Goal: Task Accomplishment & Management: Manage account settings

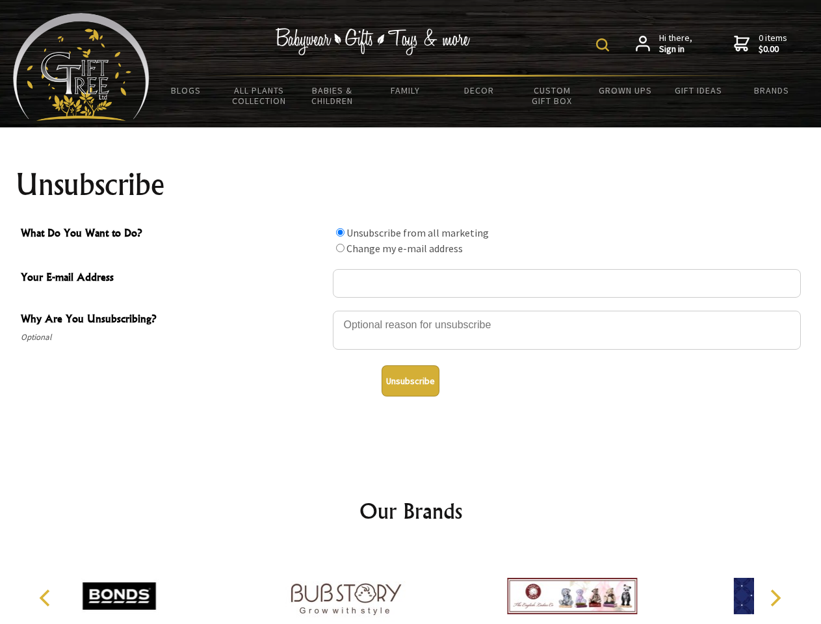
click at [604, 45] on img at bounding box center [602, 44] width 13 height 13
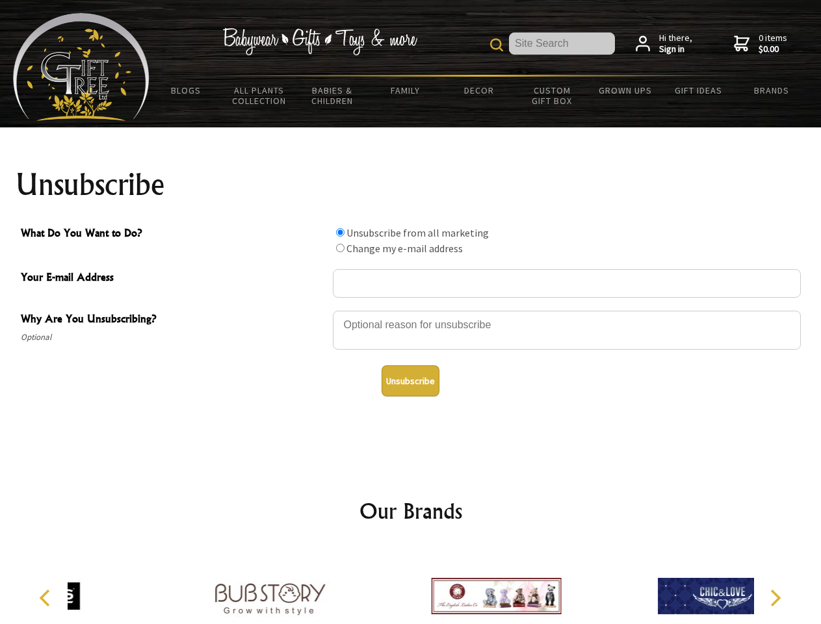
click at [411, 310] on div at bounding box center [567, 331] width 468 height 45
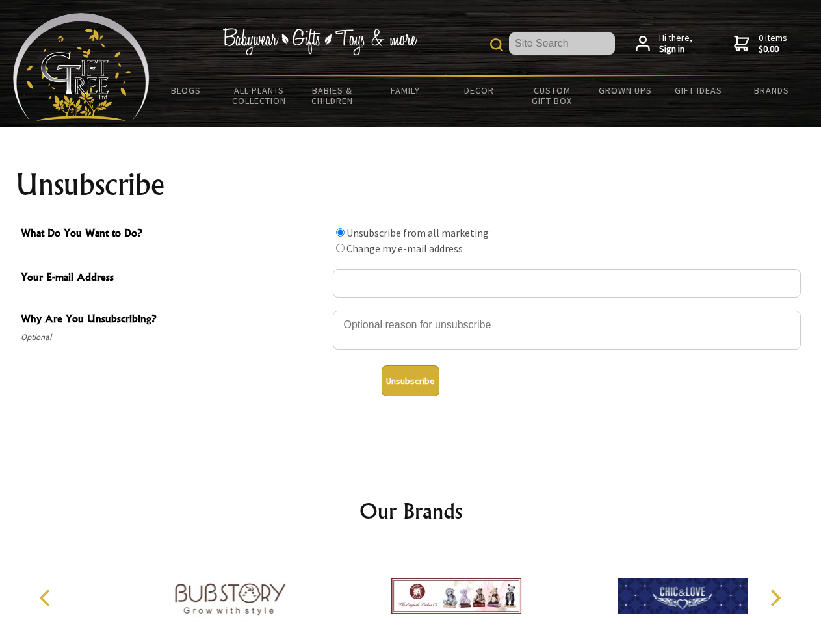
click at [340, 232] on input "What Do You Want to Do?" at bounding box center [340, 232] width 8 height 8
click at [340, 248] on input "What Do You Want to Do?" at bounding box center [340, 248] width 8 height 8
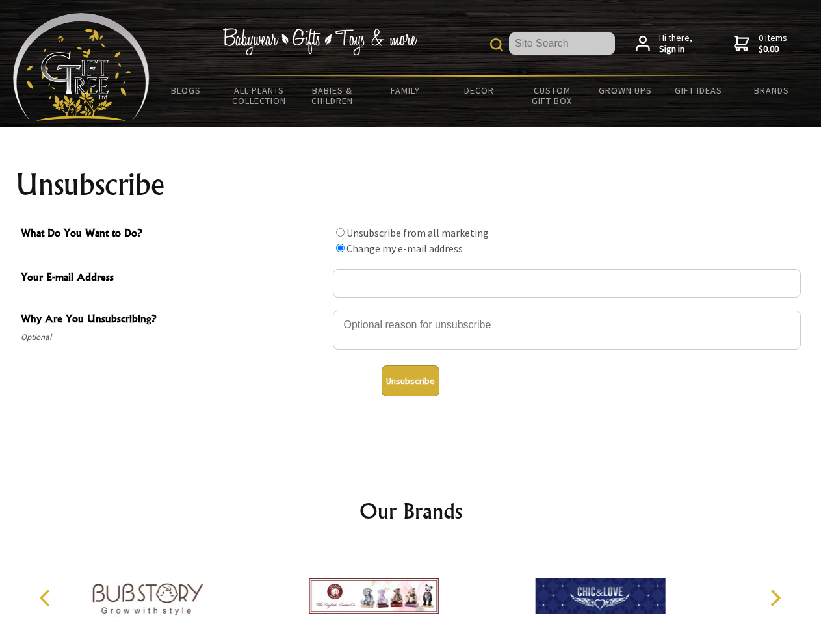
radio input "true"
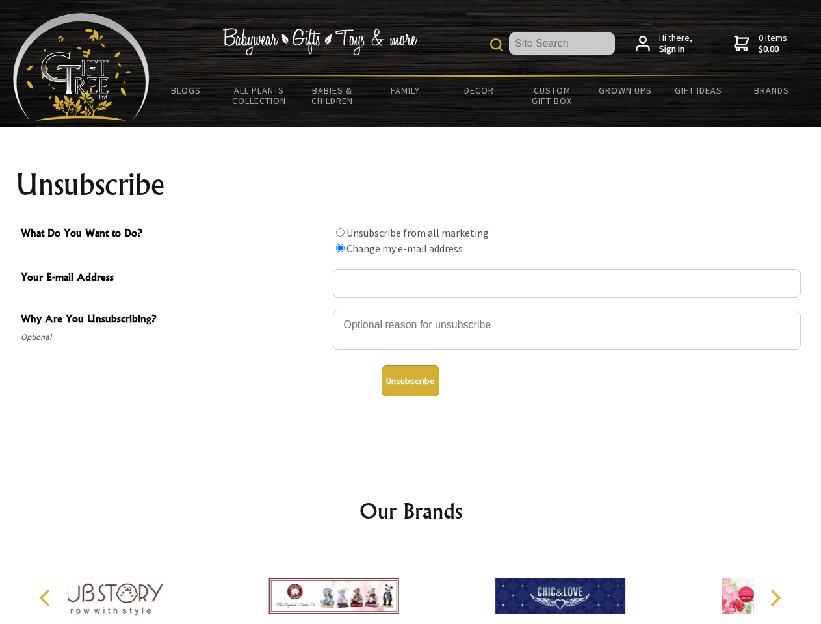
click at [410, 381] on button "Unsubscribe" at bounding box center [410, 380] width 58 height 31
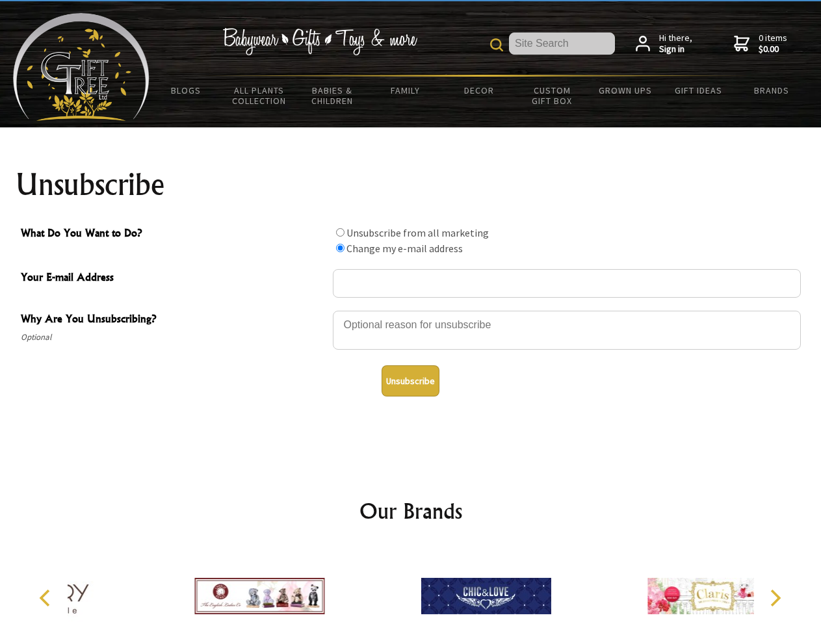
click at [47, 598] on icon "Previous" at bounding box center [46, 597] width 17 height 17
click at [775, 598] on icon "Next" at bounding box center [773, 597] width 17 height 17
